Goal: Download file/media

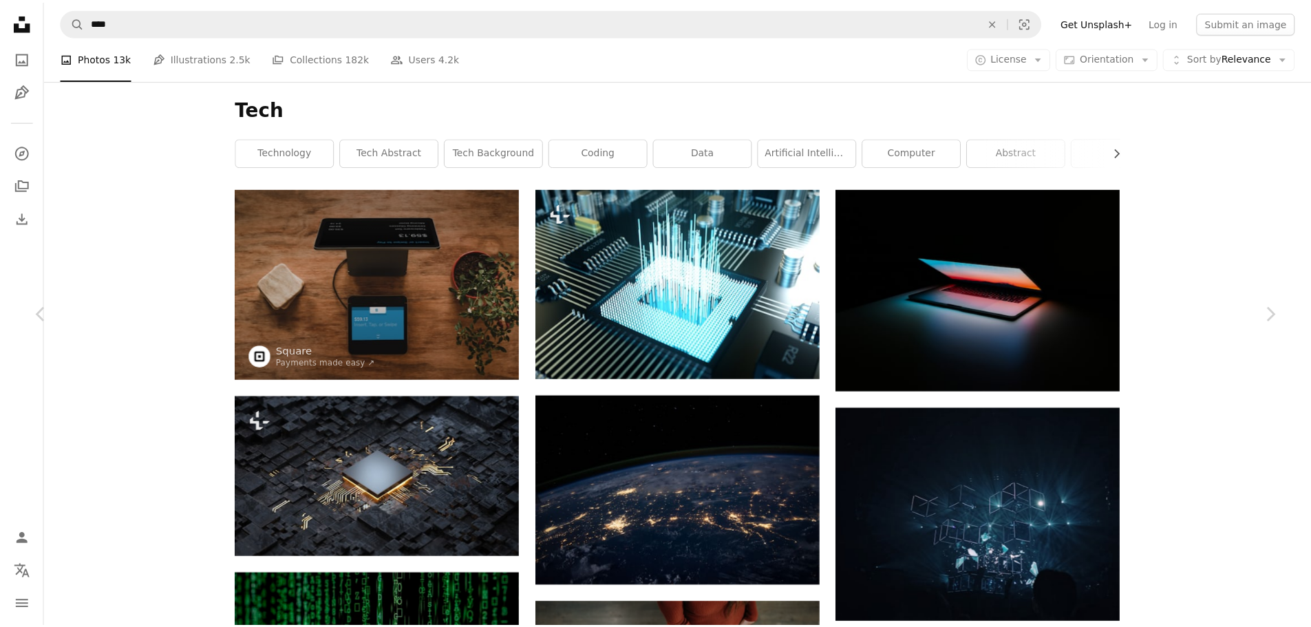
scroll to position [31679, 0]
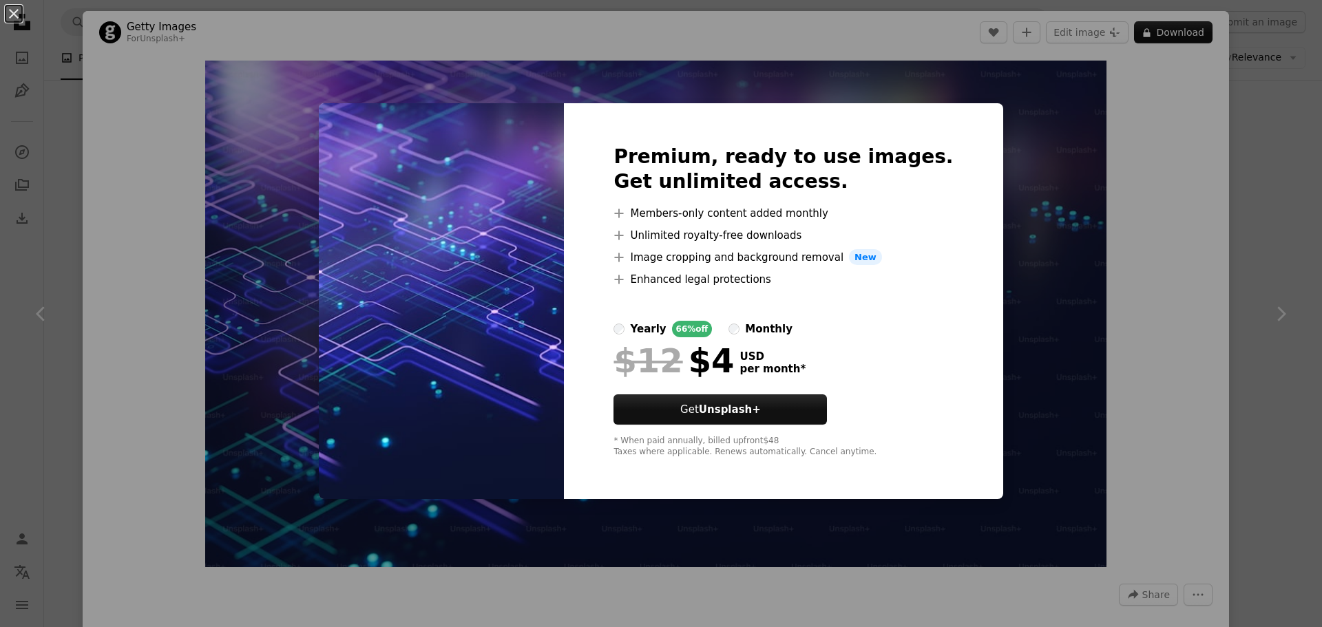
click at [723, 19] on div "An X shape Premium, ready to use images. Get unlimited access. A plus sign Memb…" at bounding box center [661, 313] width 1322 height 627
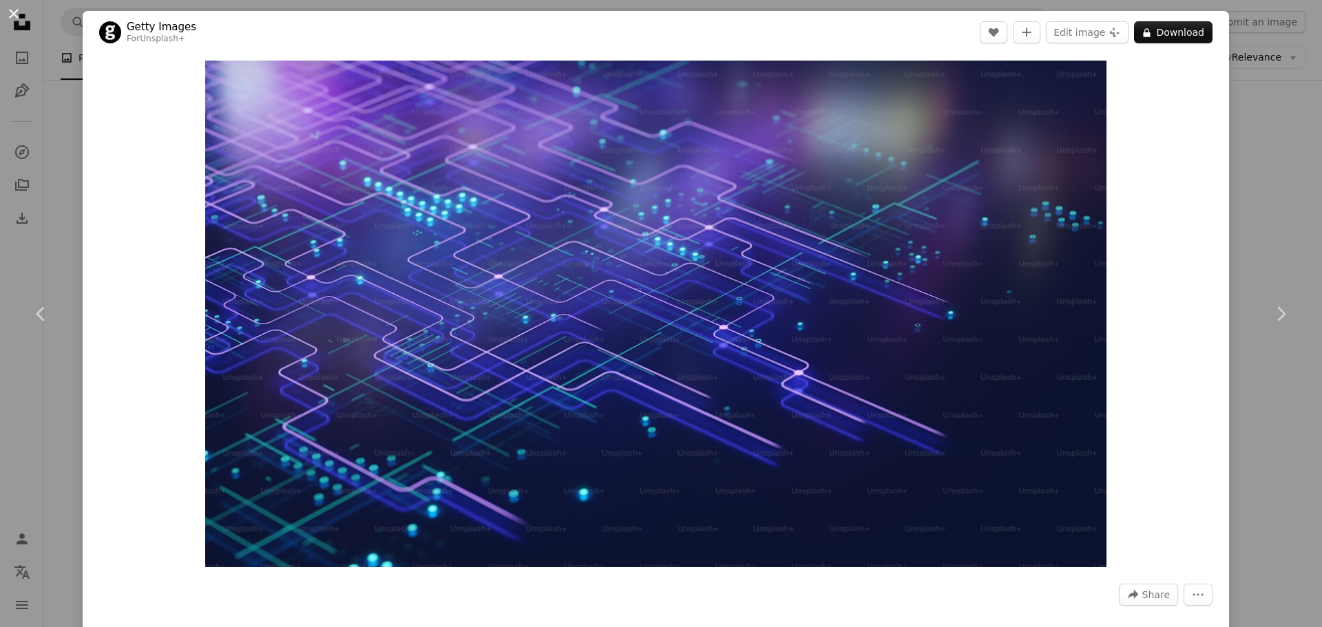
click at [12, 14] on button "An X shape" at bounding box center [14, 14] width 17 height 17
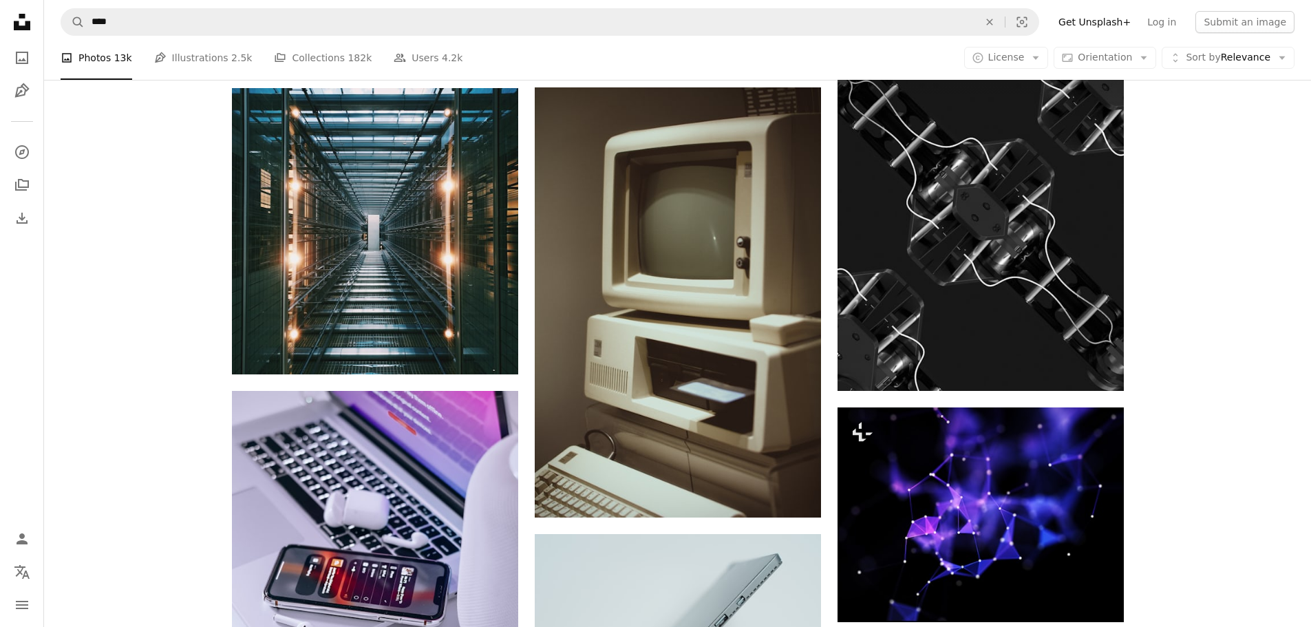
scroll to position [32472, 0]
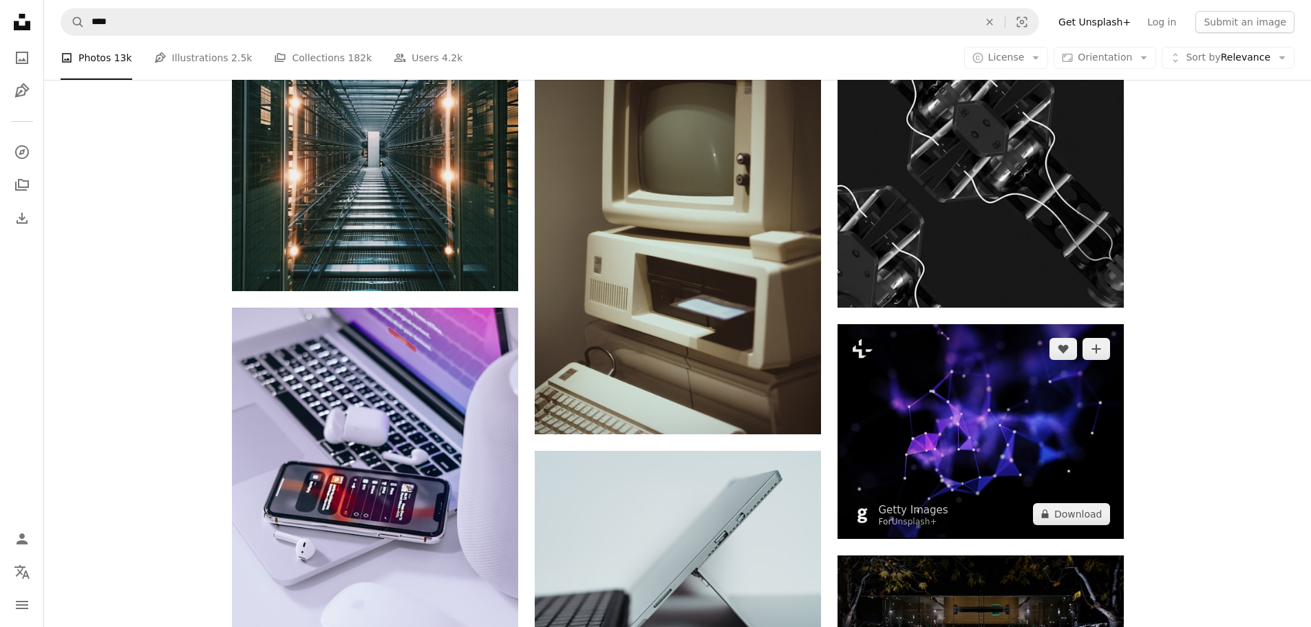
click at [941, 448] on img at bounding box center [981, 431] width 286 height 215
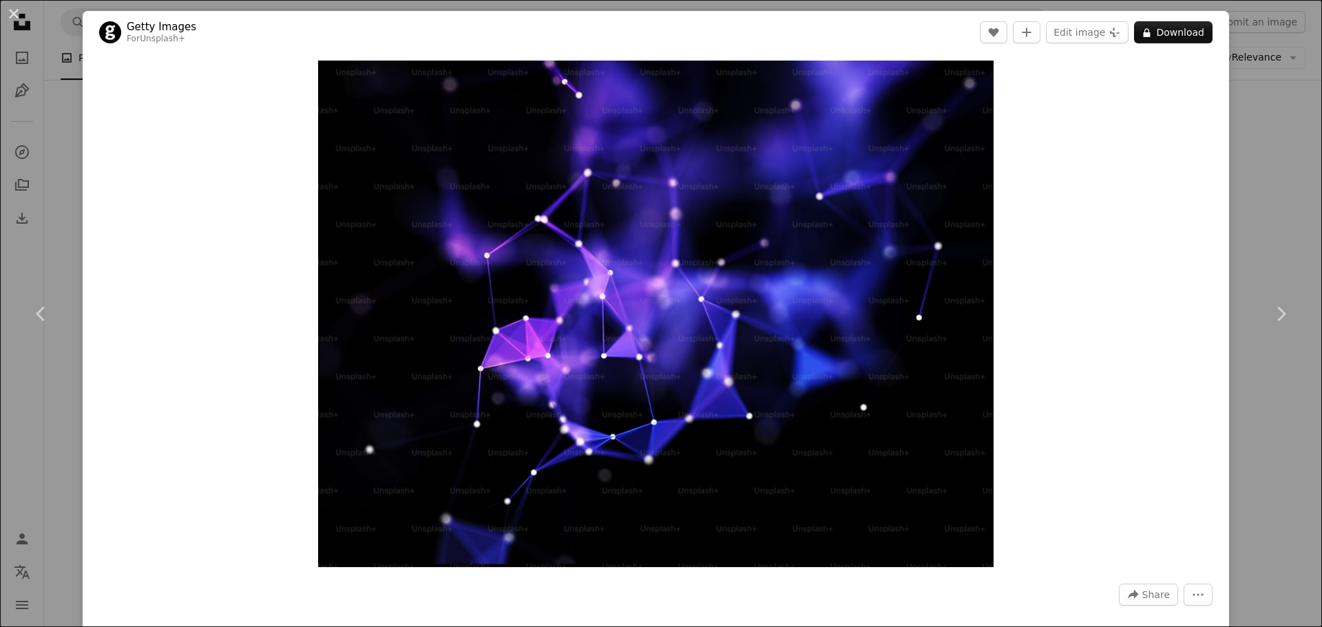
click at [11, 9] on button "An X shape" at bounding box center [14, 14] width 17 height 17
